Goal: Navigation & Orientation: Find specific page/section

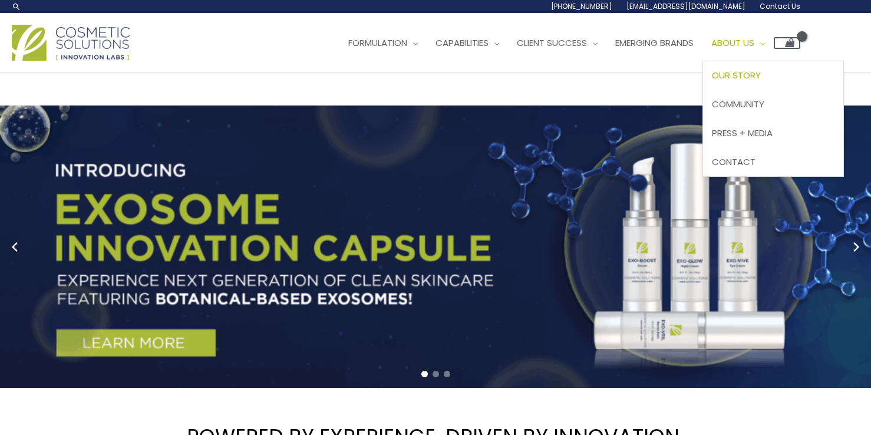
click at [761, 71] on span "Our Story" at bounding box center [736, 75] width 49 height 12
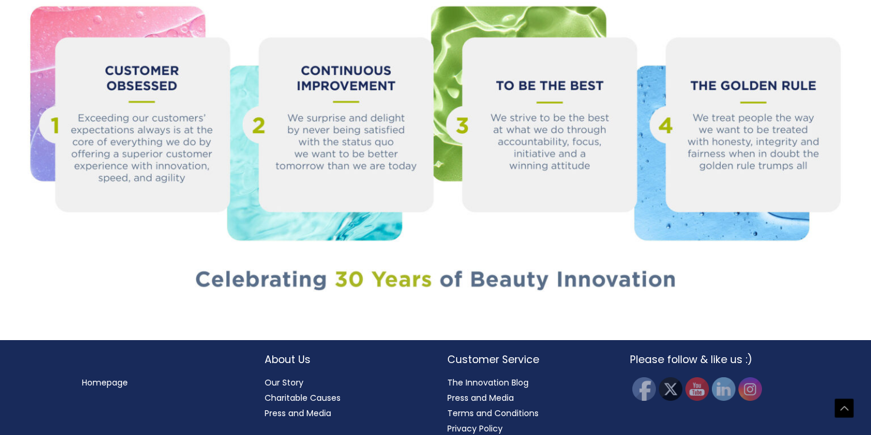
scroll to position [1309, 0]
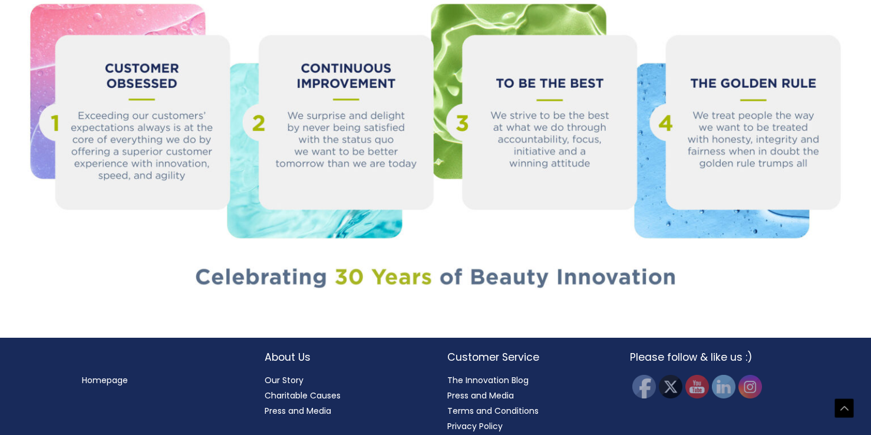
click at [290, 374] on link "Our Story" at bounding box center [284, 380] width 39 height 12
